Goal: Use online tool/utility: Utilize a website feature to perform a specific function

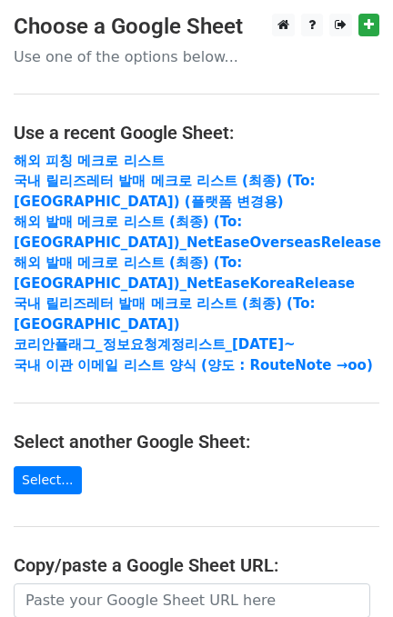
scroll to position [121, 0]
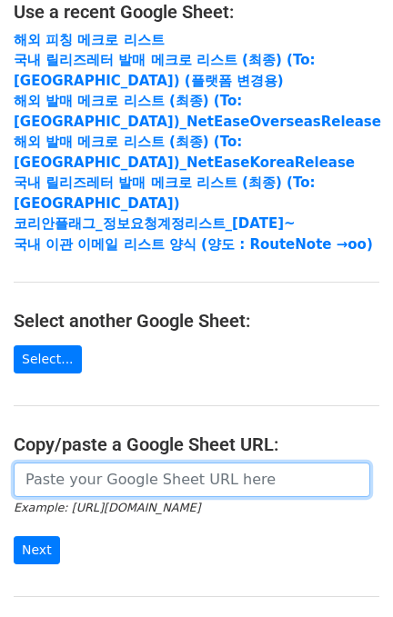
click at [82, 496] on input "url" at bounding box center [192, 479] width 356 height 35
paste input "[URL][DOMAIN_NAME]"
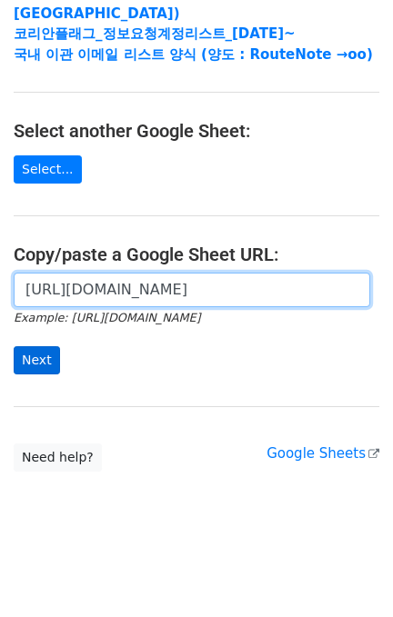
type input "[URL][DOMAIN_NAME]"
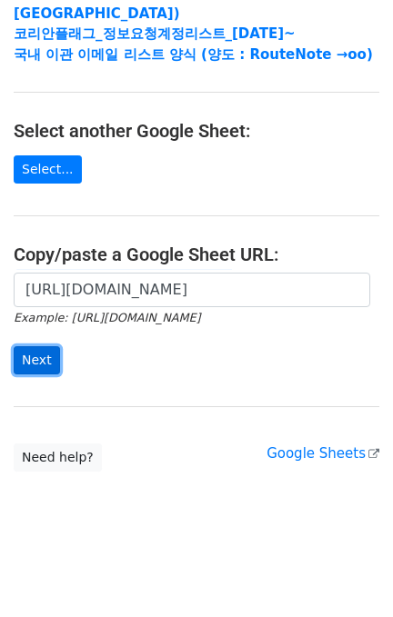
click at [22, 367] on input "Next" at bounding box center [37, 360] width 46 height 28
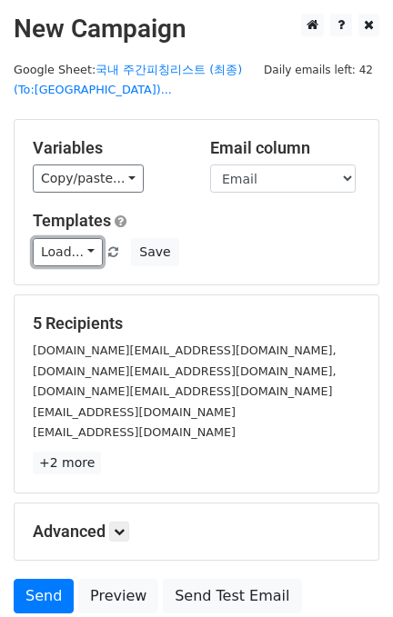
click at [64, 251] on link "Load..." at bounding box center [68, 252] width 70 height 28
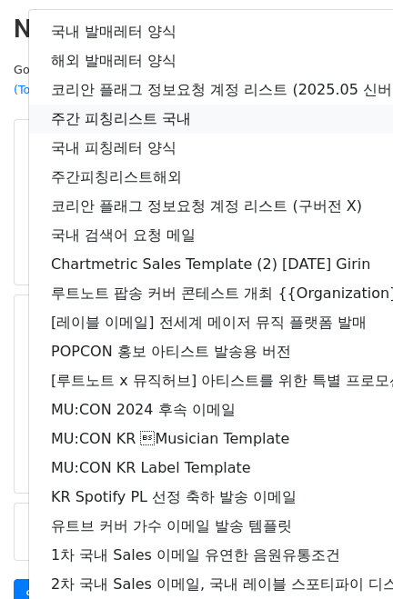
click at [235, 124] on link "주간 피칭리스트 국내" at bounding box center [320, 118] width 583 height 29
